Goal: Check status: Check status

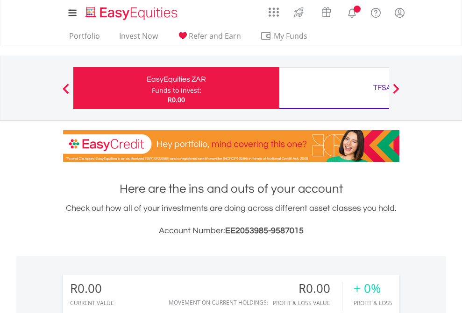
scroll to position [90, 147]
click at [152, 88] on div "Funds to invest:" at bounding box center [177, 90] width 50 height 9
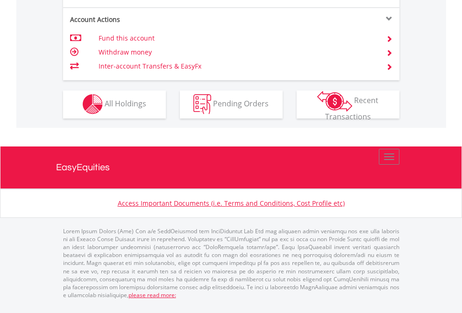
scroll to position [873, 0]
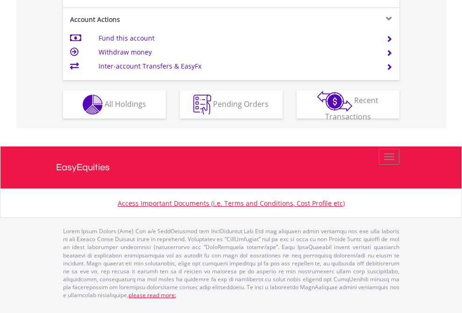
scroll to position [914, 0]
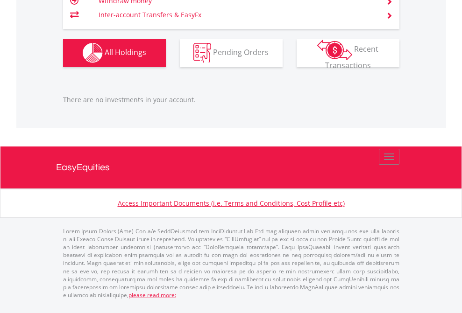
scroll to position [90, 147]
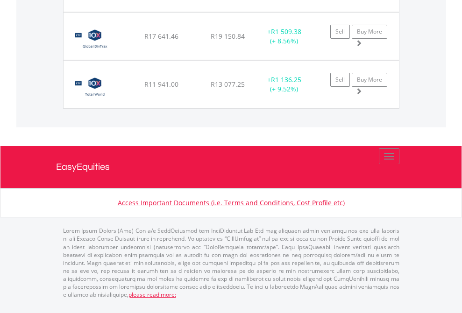
scroll to position [90, 147]
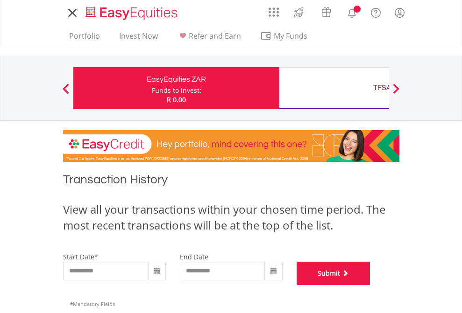
click at [370, 285] on button "Submit" at bounding box center [334, 273] width 74 height 23
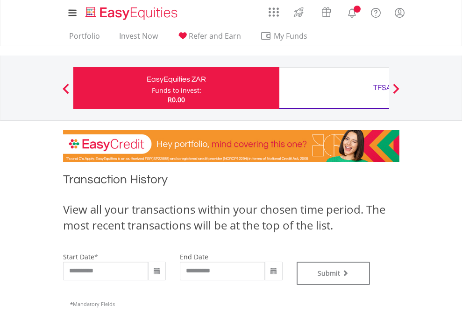
click at [334, 88] on div "TFSA" at bounding box center [382, 87] width 195 height 13
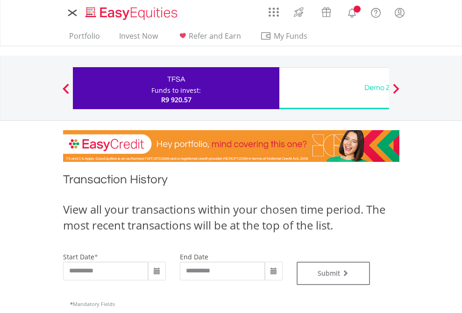
type input "**********"
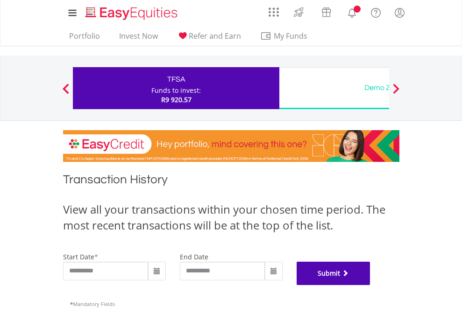
click at [370, 285] on button "Submit" at bounding box center [334, 273] width 74 height 23
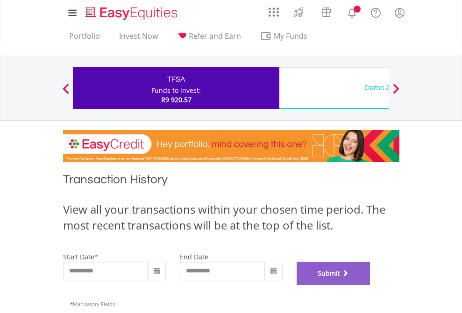
scroll to position [379, 0]
